Goal: Information Seeking & Learning: Learn about a topic

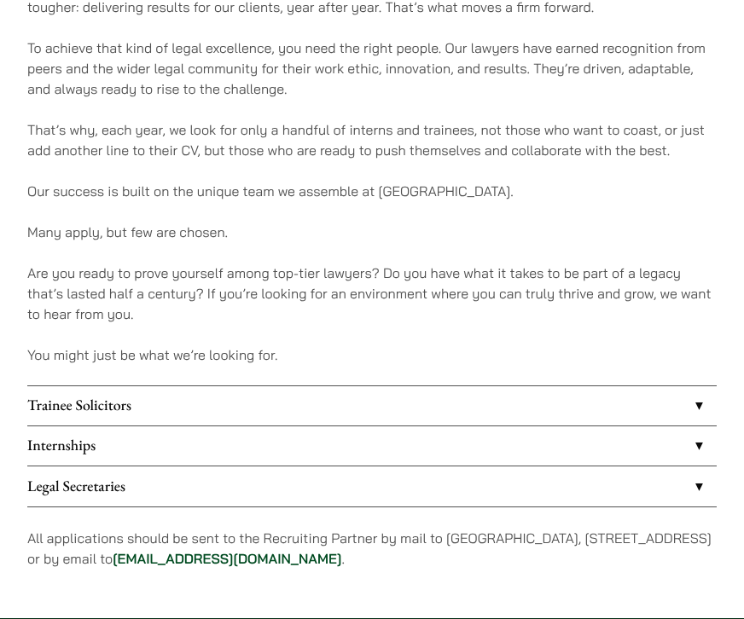
scroll to position [1016, 0]
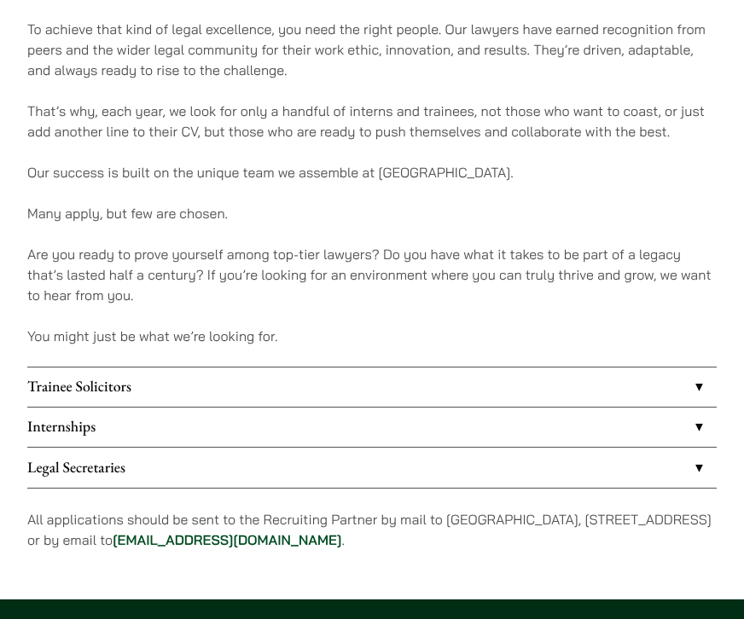
click at [102, 402] on link "Trainee Solicitors" at bounding box center [371, 387] width 689 height 39
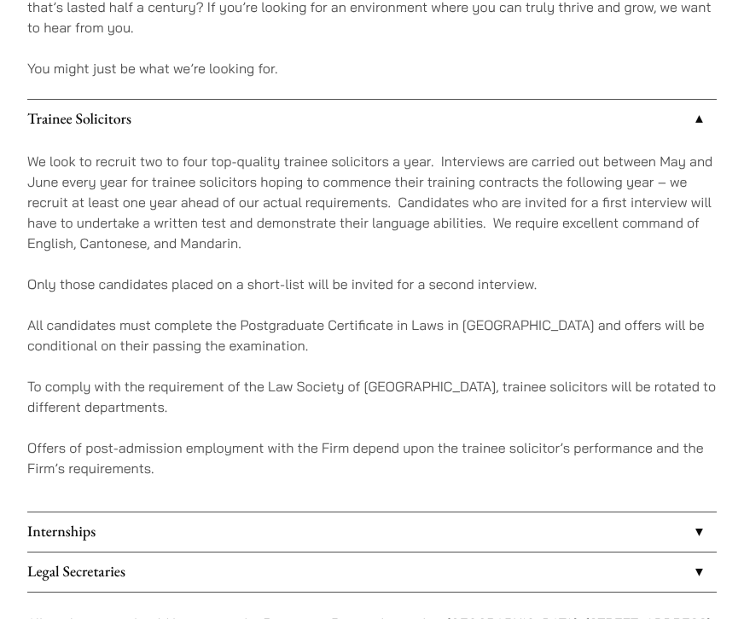
scroll to position [1290, 0]
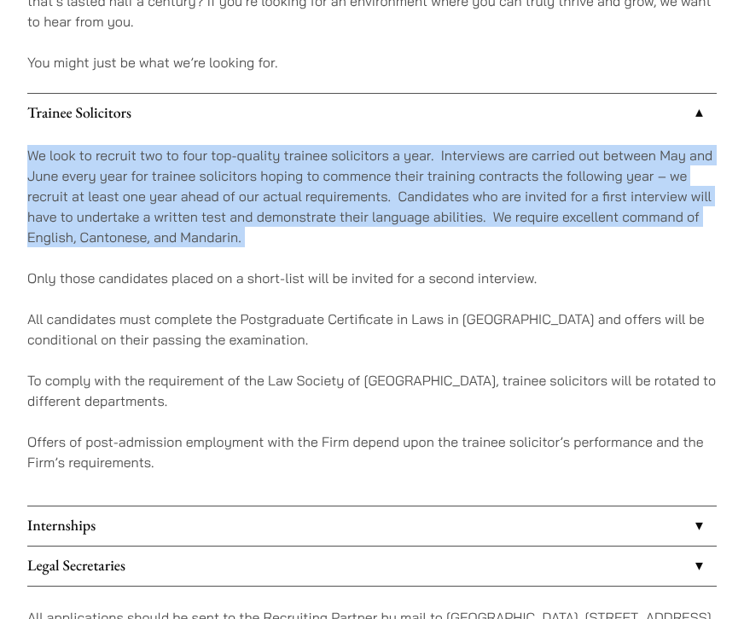
drag, startPoint x: 21, startPoint y: 142, endPoint x: 256, endPoint y: 251, distance: 258.4
click at [256, 251] on div "We look to recruit two to four top-quality trainee solicitors a year. Interview…" at bounding box center [371, 319] width 689 height 372
drag, startPoint x: 256, startPoint y: 251, endPoint x: 26, endPoint y: 154, distance: 249.3
click at [27, 154] on div "We look to recruit two to four top-quality trainee solicitors a year. Interview…" at bounding box center [371, 319] width 689 height 372
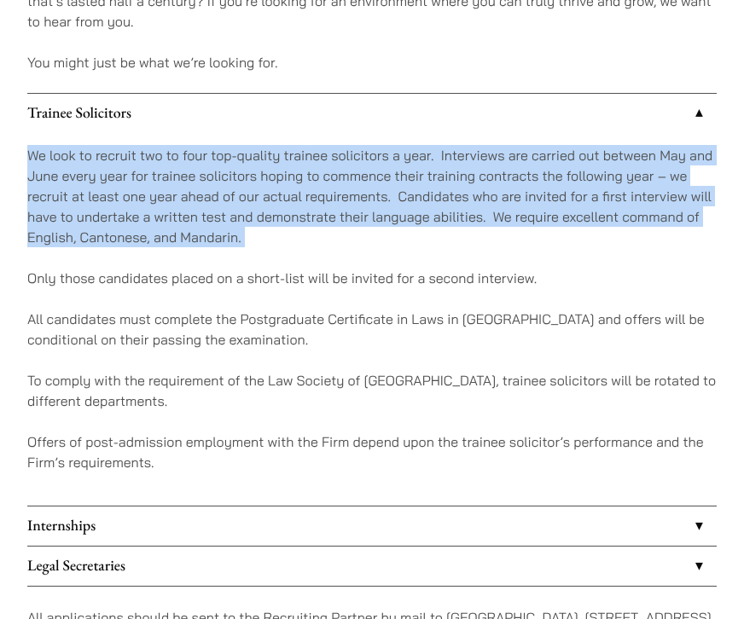
click at [27, 154] on p "We look to recruit two to four top-quality trainee solicitors a year. Interview…" at bounding box center [371, 196] width 689 height 102
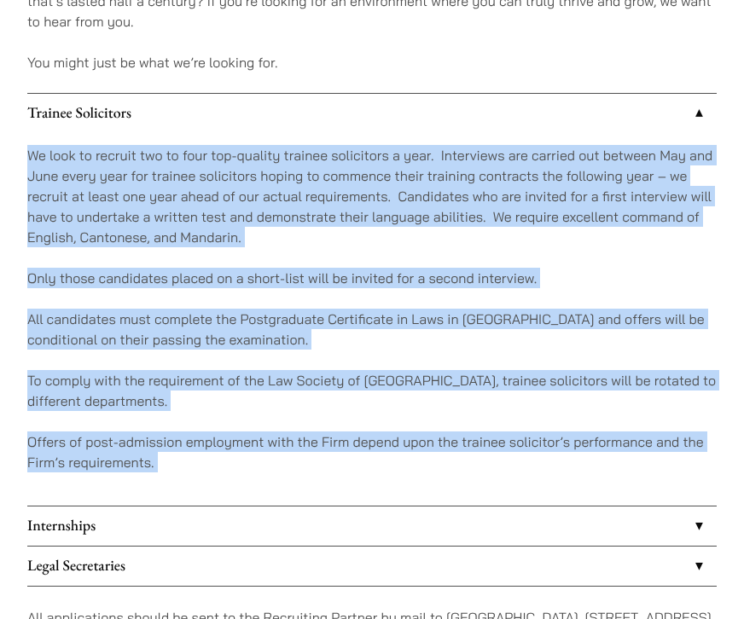
drag, startPoint x: 32, startPoint y: 154, endPoint x: 132, endPoint y: 511, distance: 371.4
click at [132, 511] on ul "Trainee Solicitors We look to recruit two to four top-quality trainee solicitor…" at bounding box center [371, 340] width 689 height 494
click at [132, 511] on link "Internships" at bounding box center [371, 526] width 689 height 39
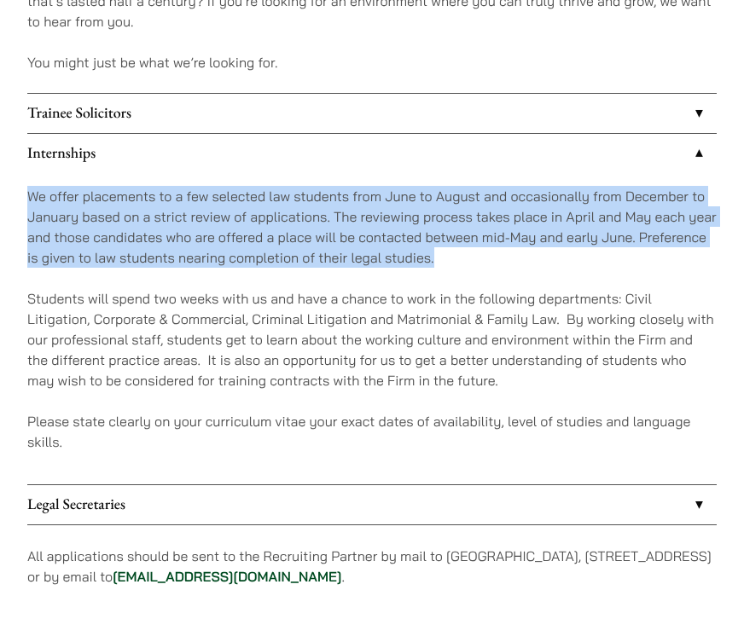
drag, startPoint x: 31, startPoint y: 189, endPoint x: 453, endPoint y: 262, distance: 428.5
click at [453, 262] on p "We offer placements to a few selected law students from June to August and occa…" at bounding box center [371, 227] width 689 height 82
drag, startPoint x: 453, startPoint y: 262, endPoint x: 37, endPoint y: 151, distance: 430.9
click at [37, 151] on li "Internships We offer placements to a few selected law students from June to Aug…" at bounding box center [371, 309] width 689 height 352
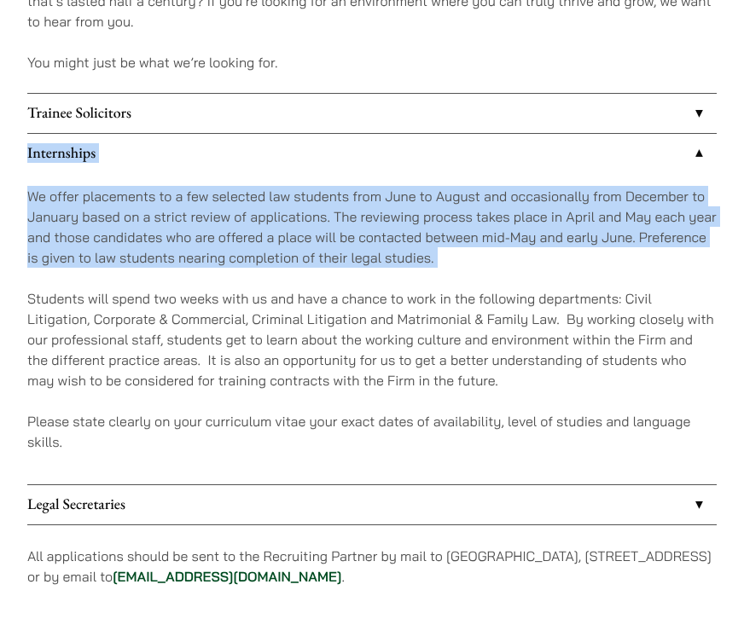
click at [119, 188] on p "We offer placements to a few selected law students from June to August and occa…" at bounding box center [371, 227] width 689 height 82
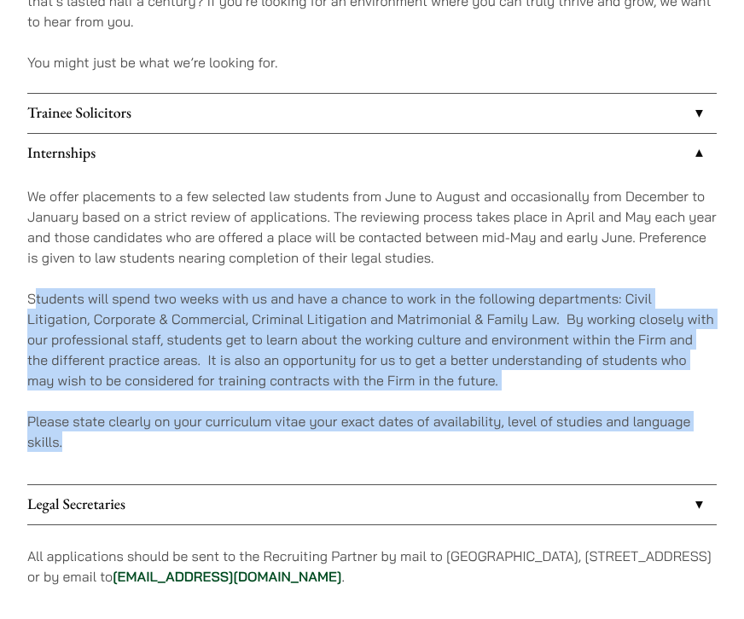
drag, startPoint x: 35, startPoint y: 292, endPoint x: 305, endPoint y: 447, distance: 311.9
click at [305, 447] on div "We offer placements to a few selected law students from June to August and occa…" at bounding box center [371, 328] width 689 height 311
click at [305, 447] on p "Please state clearly on your curriculum vitae your exact dates of availability,…" at bounding box center [371, 431] width 689 height 41
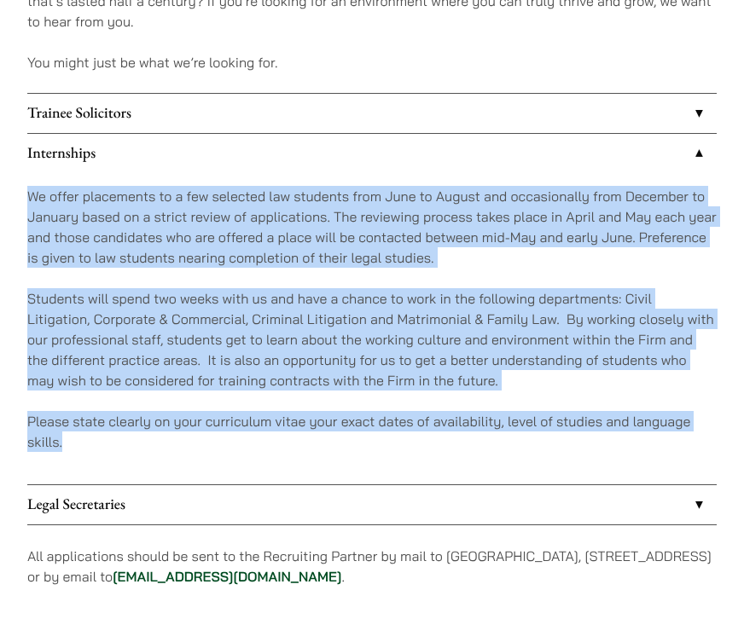
drag, startPoint x: 277, startPoint y: 447, endPoint x: 21, endPoint y: 164, distance: 381.8
click at [91, 228] on p "We offer placements to a few selected law students from June to August and occa…" at bounding box center [371, 227] width 689 height 82
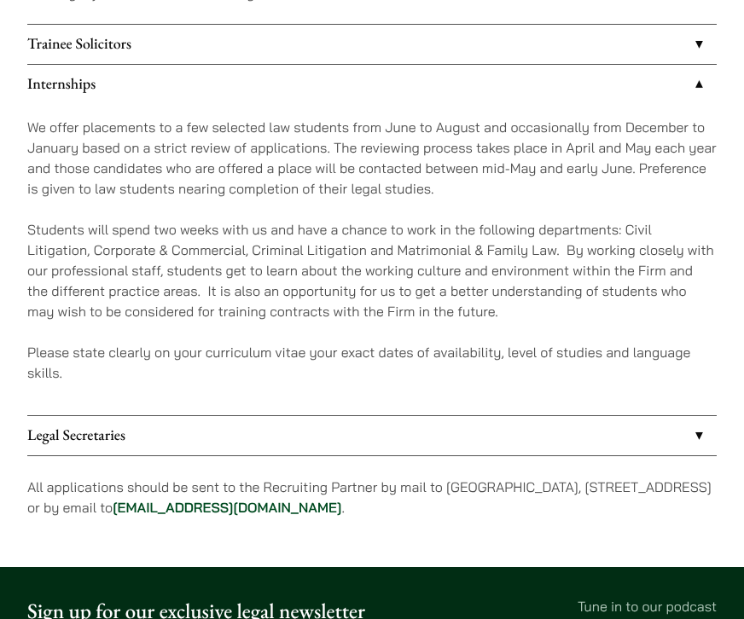
scroll to position [1340, 0]
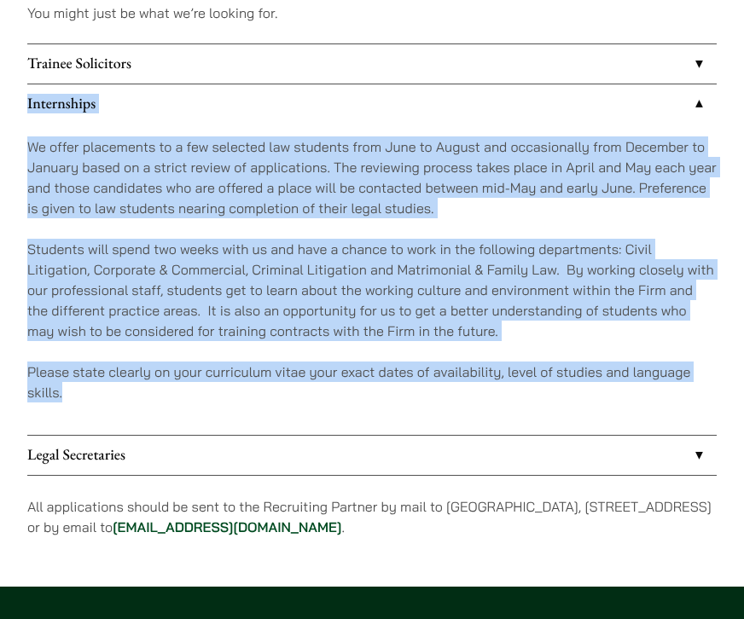
drag, startPoint x: 138, startPoint y: 412, endPoint x: 20, endPoint y: 102, distance: 331.3
copy li "Loremipsumd Si ametc adipiscing el s doe temporin utl etdolore magn Aliq en Adm…"
